Goal: Task Accomplishment & Management: Manage account settings

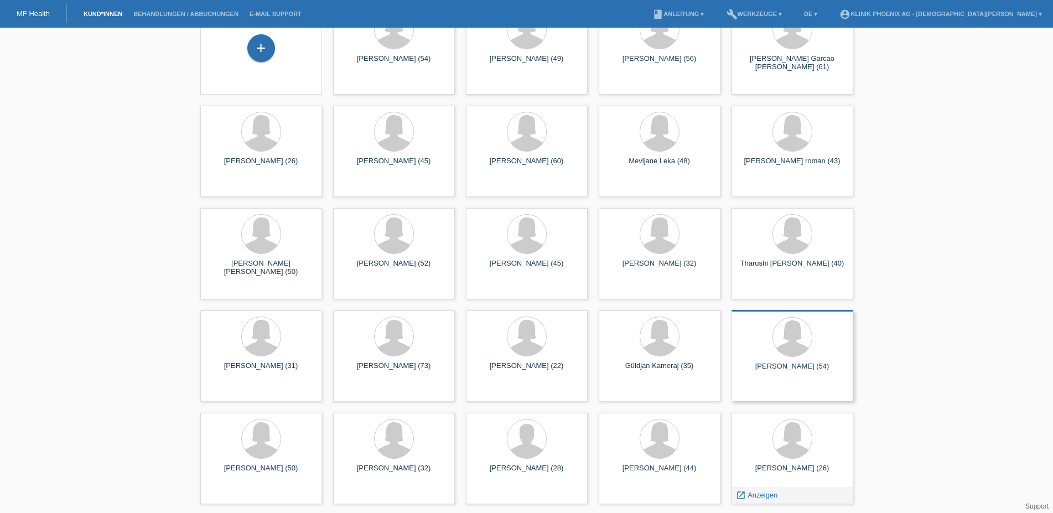
scroll to position [56, 0]
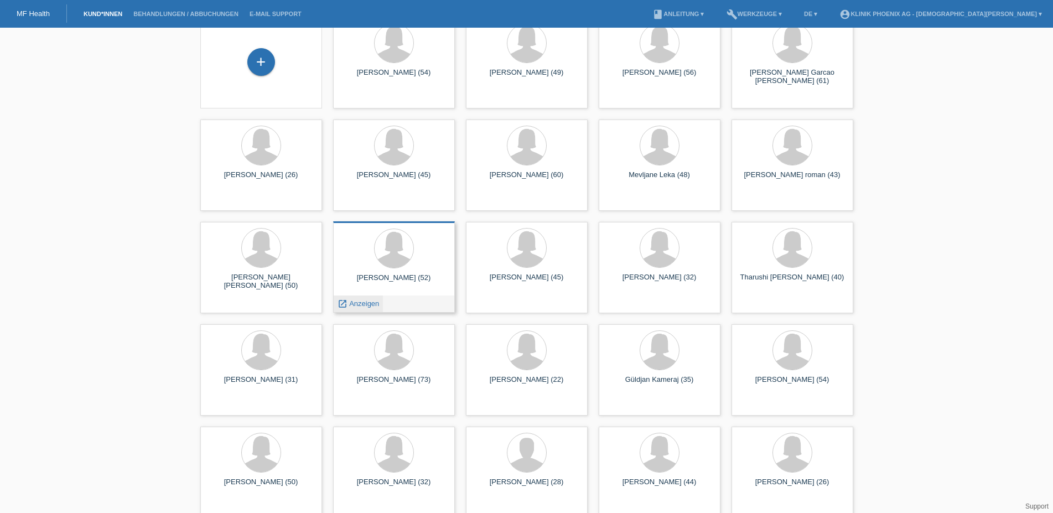
click at [360, 303] on span "Anzeigen" at bounding box center [364, 303] width 30 height 8
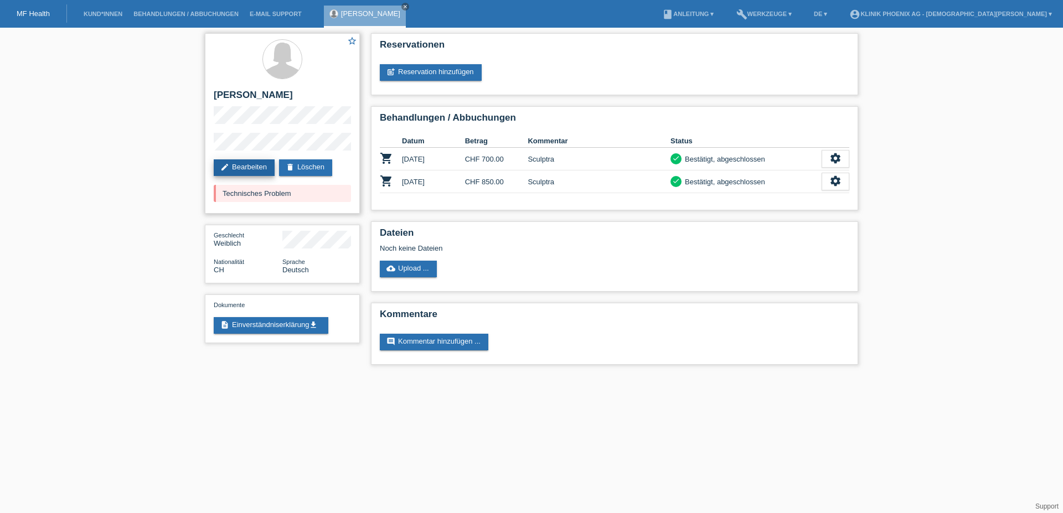
click at [245, 165] on link "edit Bearbeiten" at bounding box center [244, 167] width 61 height 17
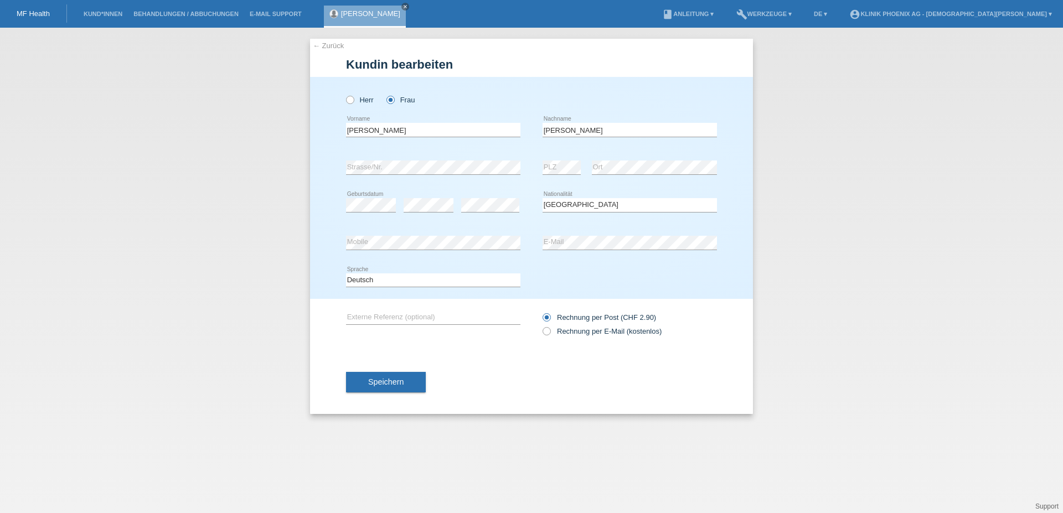
select select "CH"
click at [597, 127] on input "[PERSON_NAME]" at bounding box center [629, 130] width 174 height 14
type input "[PERSON_NAME]"
click at [403, 382] on button "Speichern" at bounding box center [386, 382] width 80 height 21
